Goal: Task Accomplishment & Management: Manage account settings

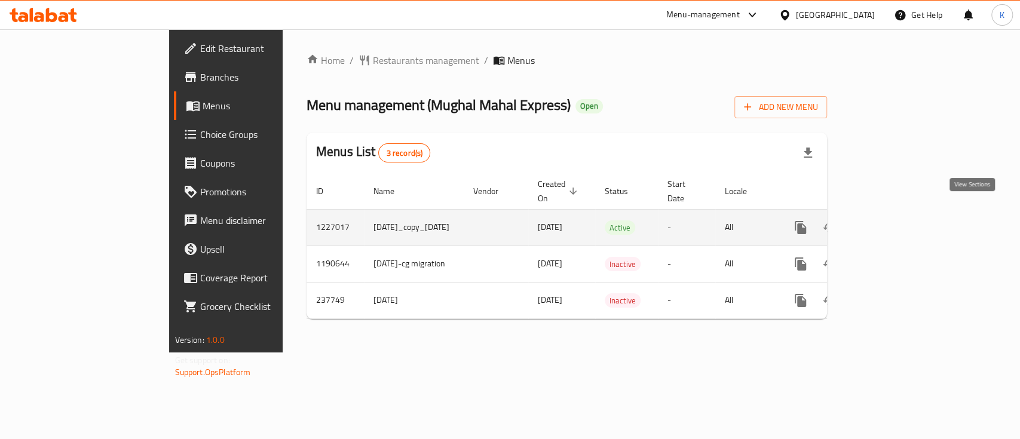
click at [894, 220] on icon "enhanced table" at bounding box center [886, 227] width 14 height 14
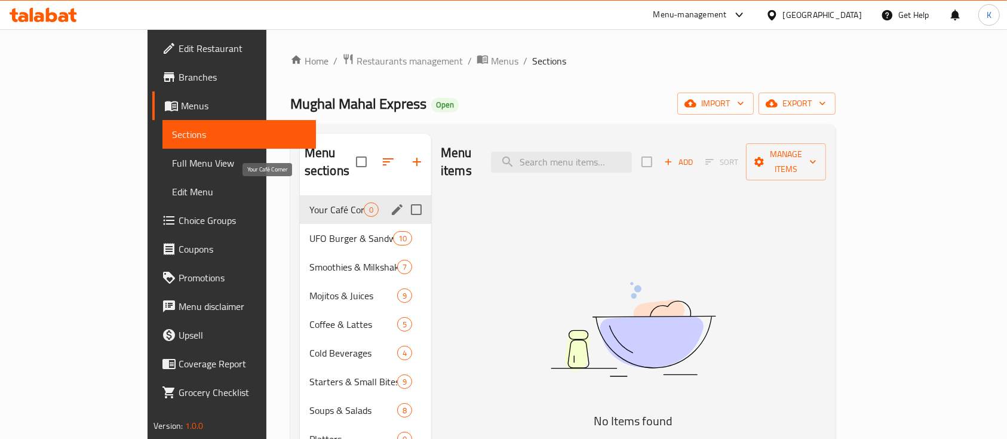
click at [309, 202] on span "Your Café Corner" at bounding box center [336, 209] width 54 height 14
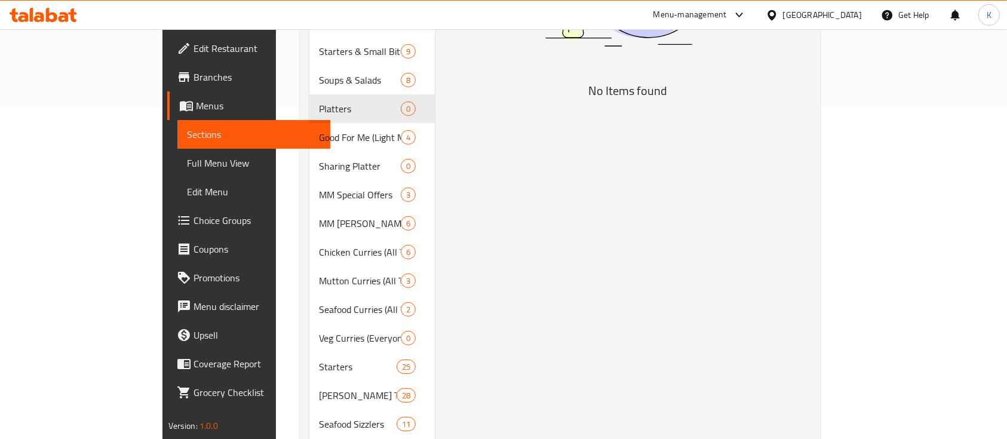
scroll to position [331, 0]
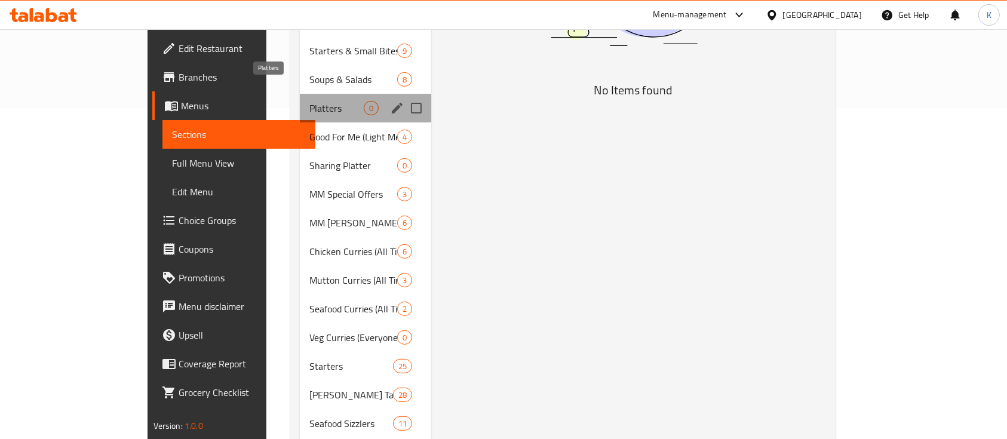
click at [309, 101] on span "Platters" at bounding box center [336, 108] width 54 height 14
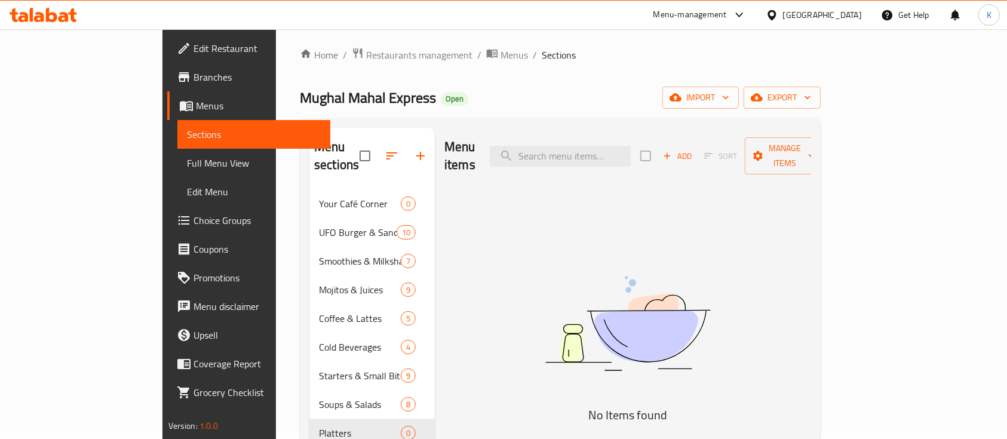
scroll to position [0, 0]
